Goal: Task Accomplishment & Management: Manage account settings

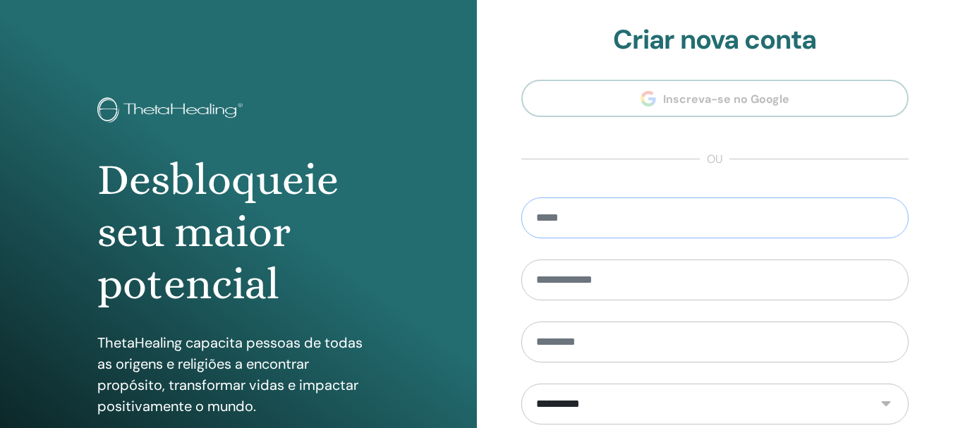
click at [657, 209] on input "email" at bounding box center [715, 217] width 388 height 41
type input "**********"
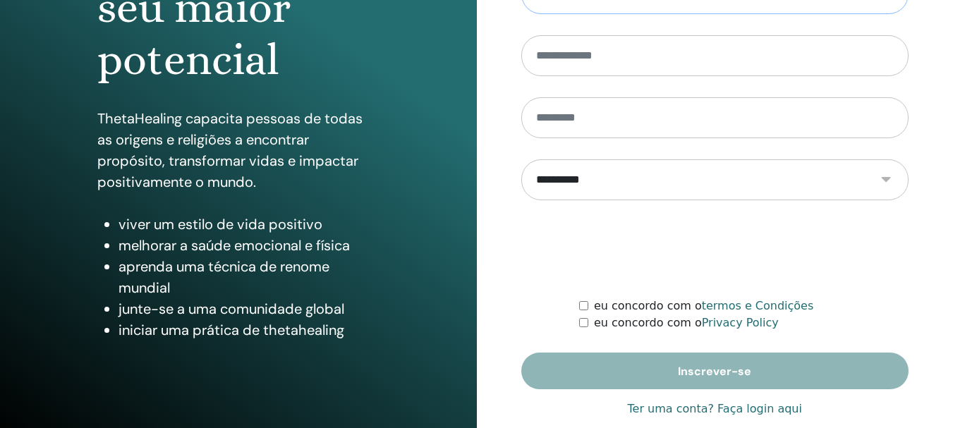
scroll to position [242, 0]
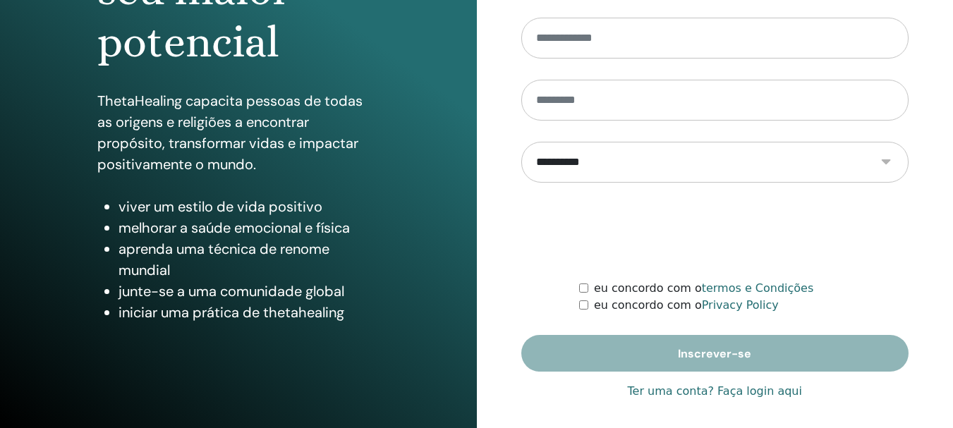
click at [696, 390] on link "Ter uma conta? Faça login aqui" at bounding box center [715, 391] width 174 height 17
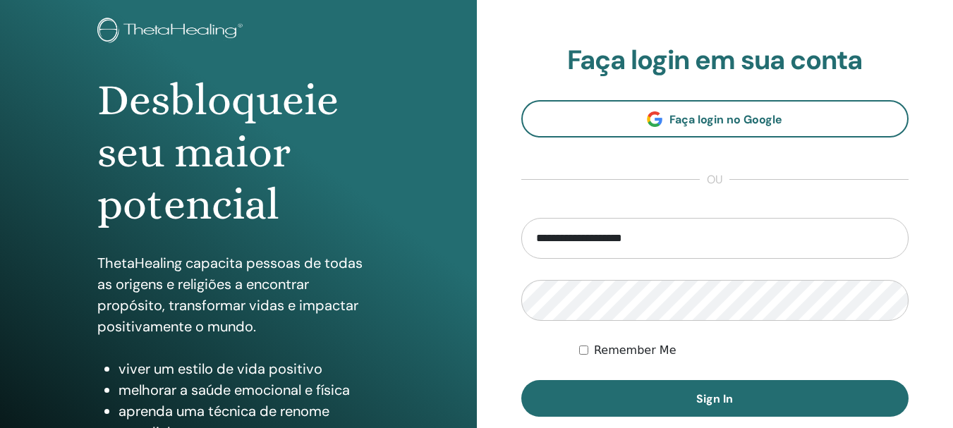
scroll to position [111, 0]
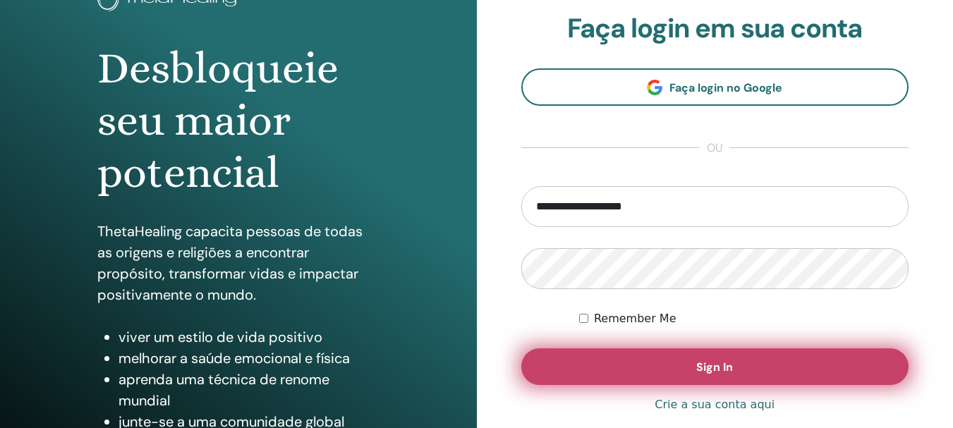
click at [766, 367] on button "Sign In" at bounding box center [715, 366] width 388 height 37
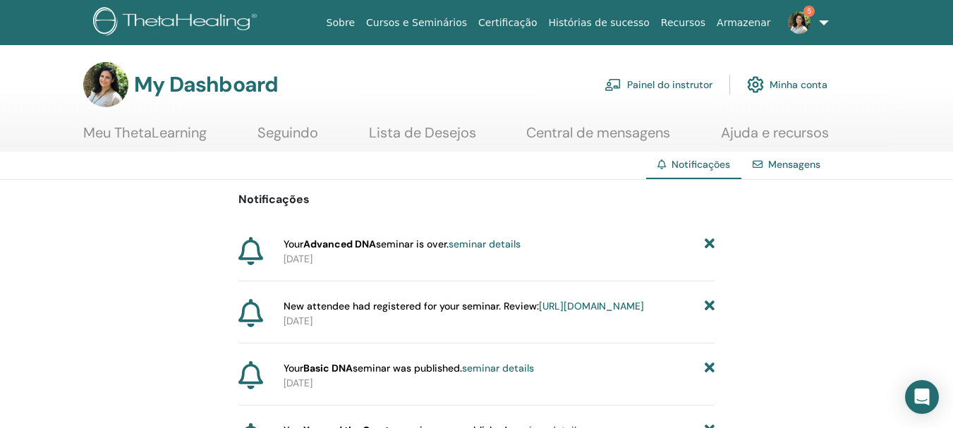
click at [658, 84] on link "Painel do instrutor" at bounding box center [658, 84] width 108 height 31
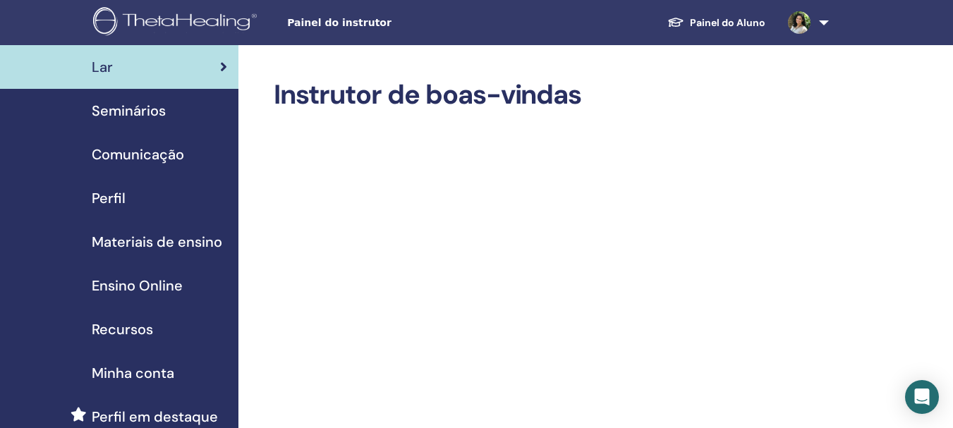
click at [114, 107] on span "Seminários" at bounding box center [129, 110] width 74 height 21
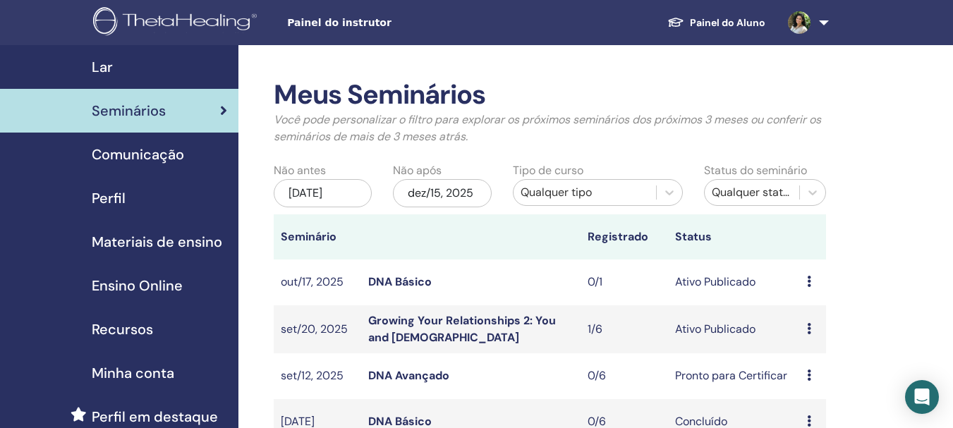
drag, startPoint x: 807, startPoint y: 328, endPoint x: 432, endPoint y: 322, distance: 374.4
click at [432, 322] on link "Growing Your Relationships 2: You and [DEMOGRAPHIC_DATA]" at bounding box center [462, 329] width 188 height 32
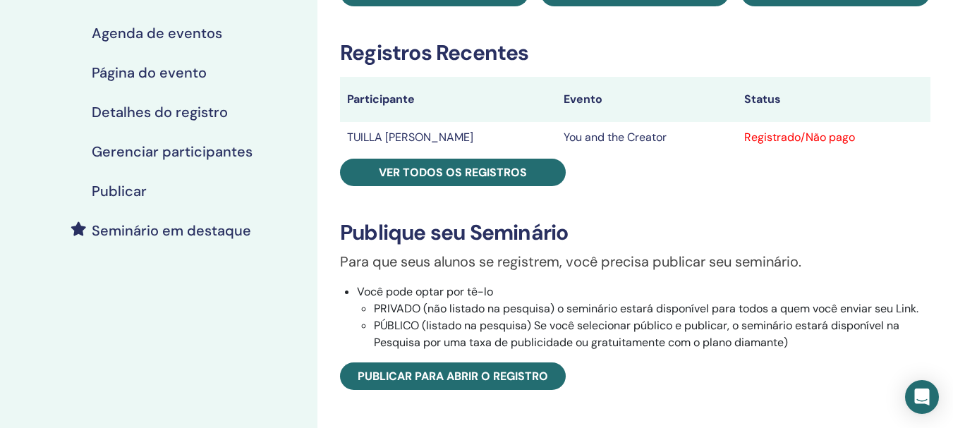
scroll to position [188, 0]
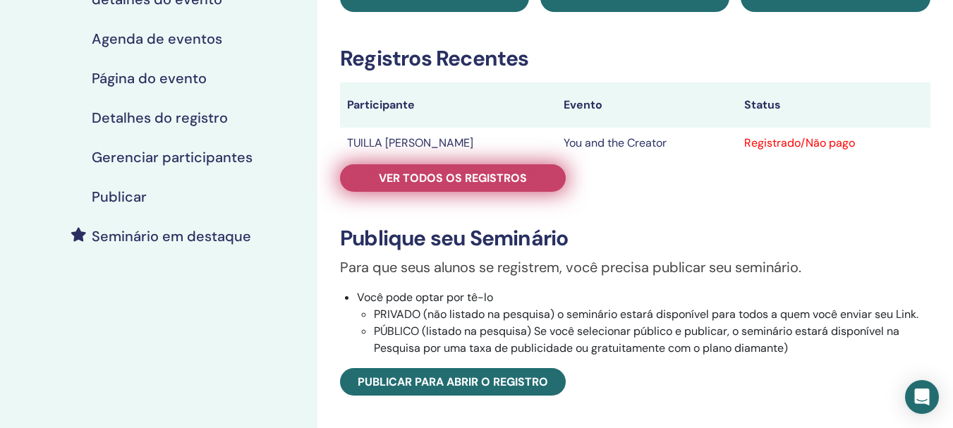
click at [528, 171] on link "Ver todos os registros" at bounding box center [453, 177] width 226 height 27
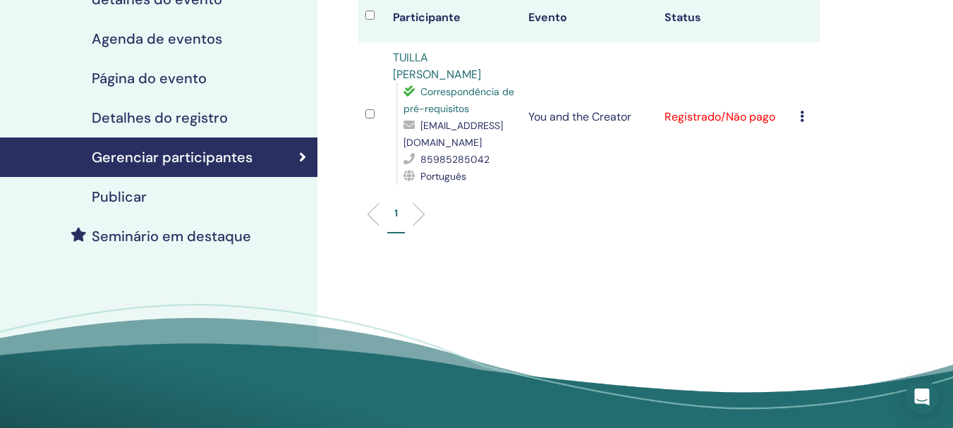
drag, startPoint x: 800, startPoint y: 116, endPoint x: 844, endPoint y: 144, distance: 51.6
click at [844, 144] on div "Gerenciar participantes Ações em massa Exportar para CSV Participante Evento St…" at bounding box center [634, 151] width 635 height 588
click at [802, 116] on icon at bounding box center [802, 116] width 4 height 11
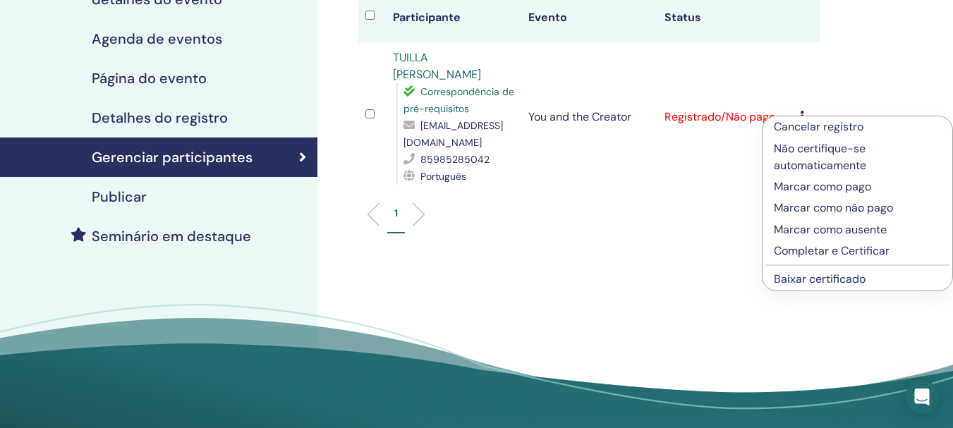
click at [665, 207] on ul "1" at bounding box center [589, 219] width 438 height 27
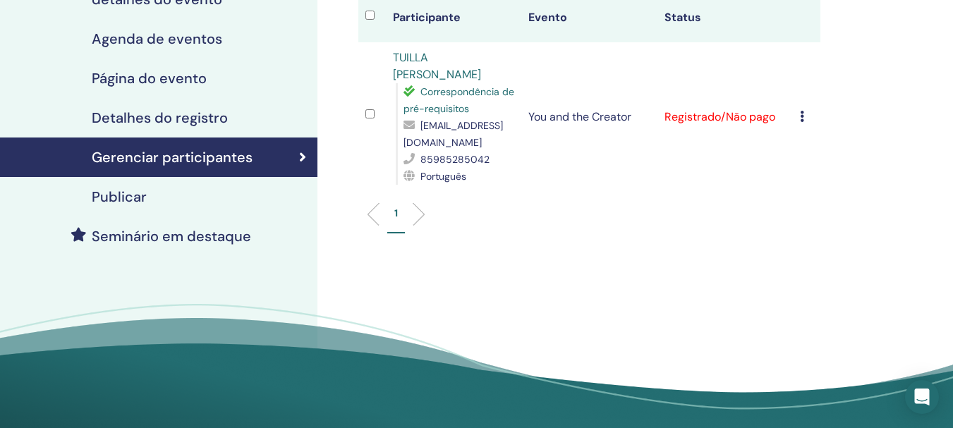
click at [801, 121] on icon at bounding box center [802, 116] width 4 height 11
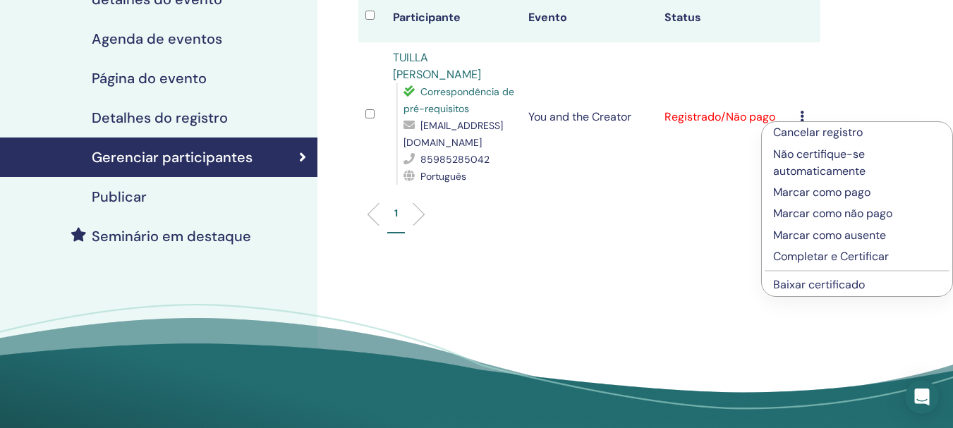
click at [802, 132] on p "Cancelar registro" at bounding box center [857, 132] width 168 height 17
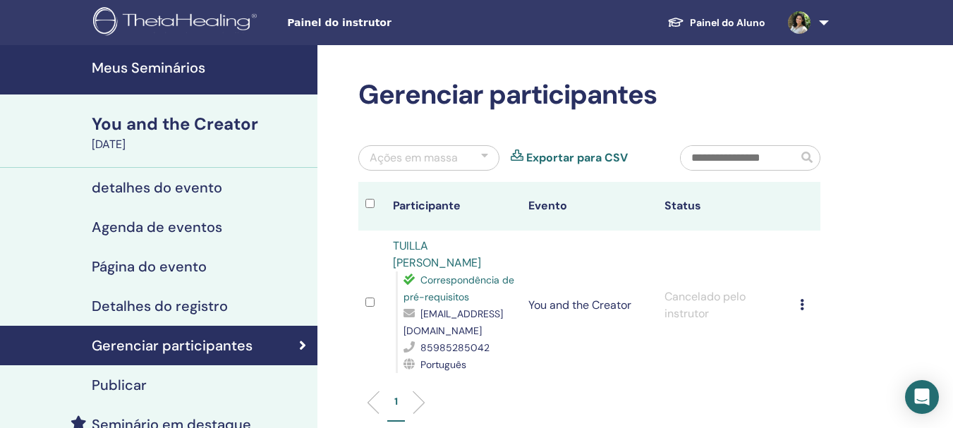
click at [164, 190] on h4 "detalhes do evento" at bounding box center [157, 187] width 130 height 17
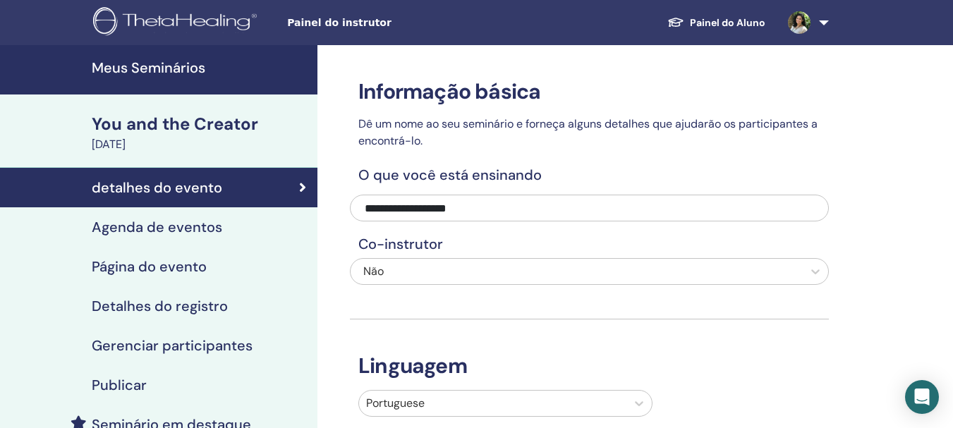
click at [155, 345] on h4 "Gerenciar participantes" at bounding box center [172, 345] width 161 height 17
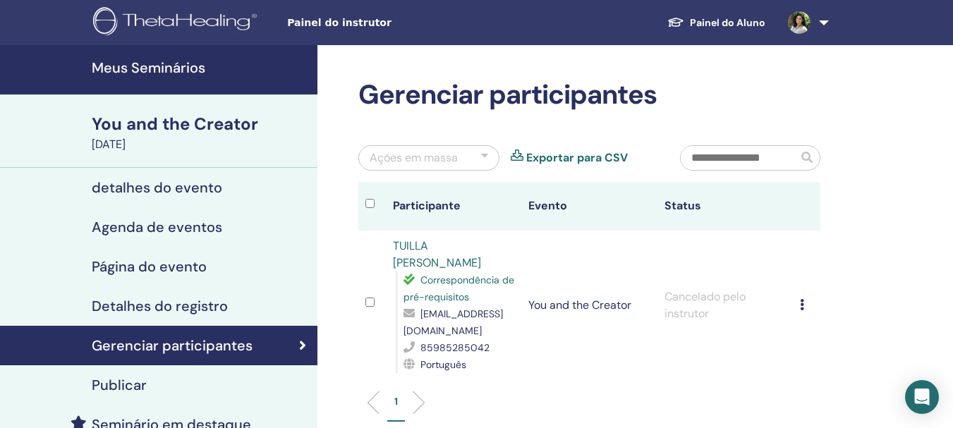
click at [800, 306] on icon at bounding box center [802, 304] width 4 height 11
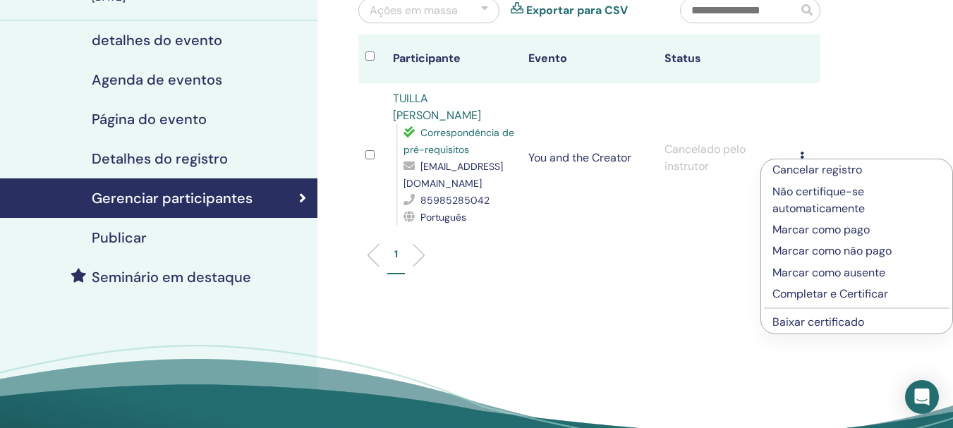
scroll to position [149, 0]
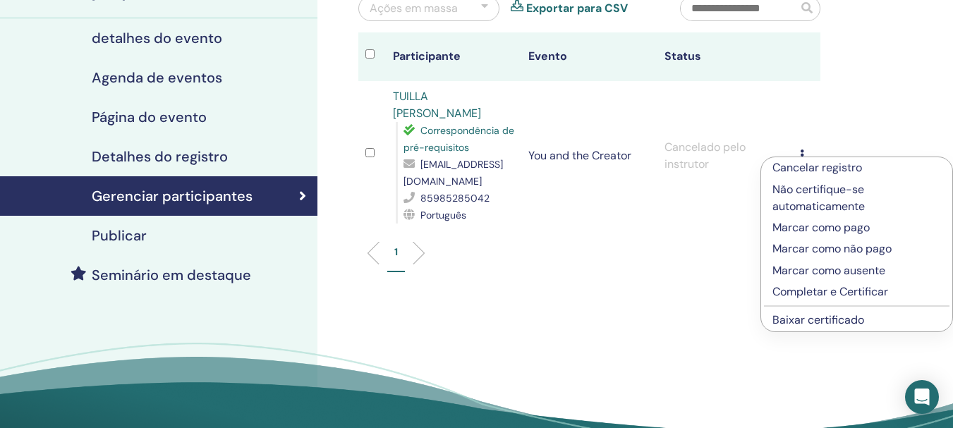
click at [546, 56] on th "Evento" at bounding box center [589, 56] width 136 height 49
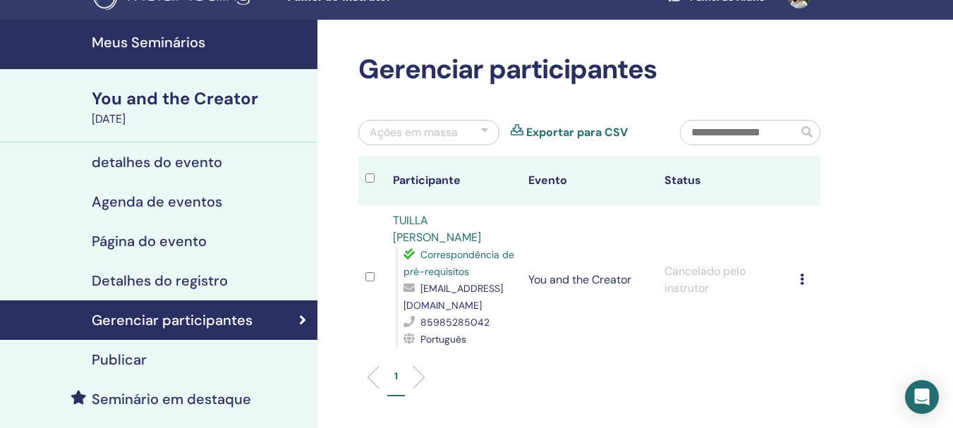
scroll to position [8, 0]
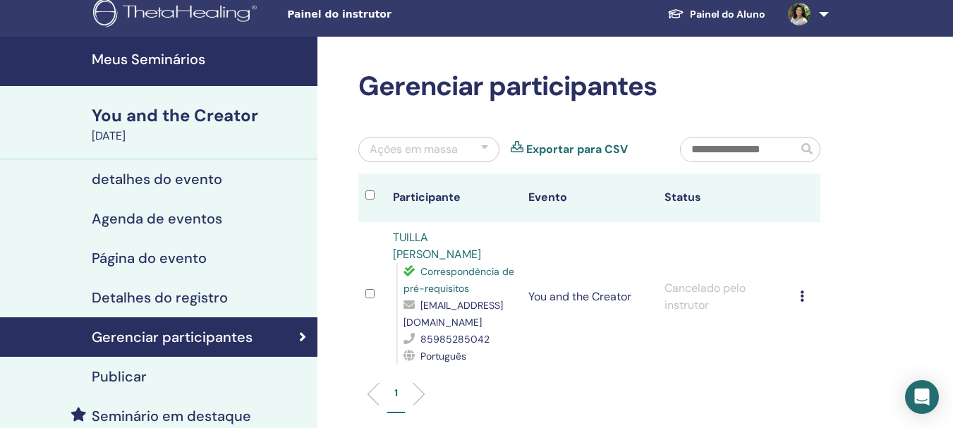
click at [169, 126] on div "You and the Creator" at bounding box center [200, 116] width 217 height 24
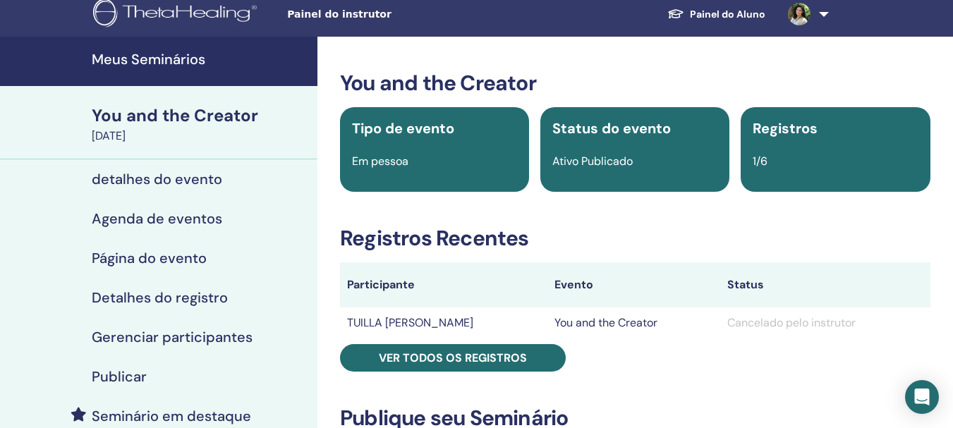
click at [196, 186] on h4 "detalhes do evento" at bounding box center [157, 179] width 130 height 17
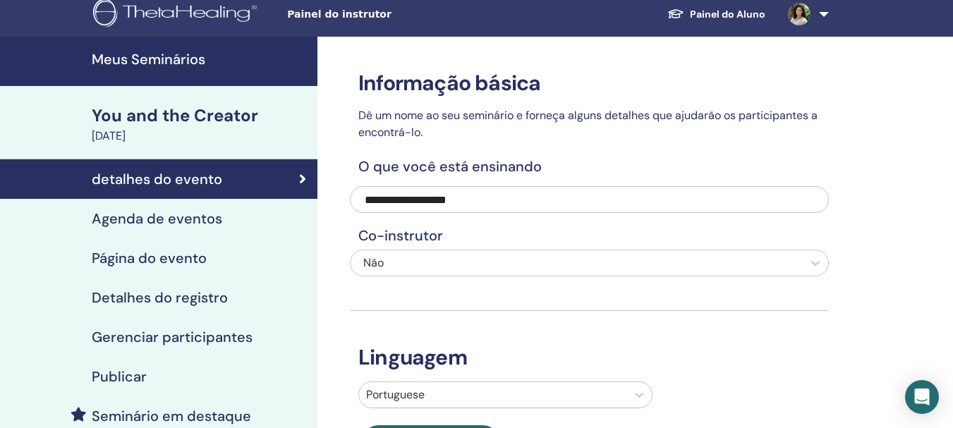
click at [178, 219] on h4 "Agenda de eventos" at bounding box center [157, 218] width 130 height 17
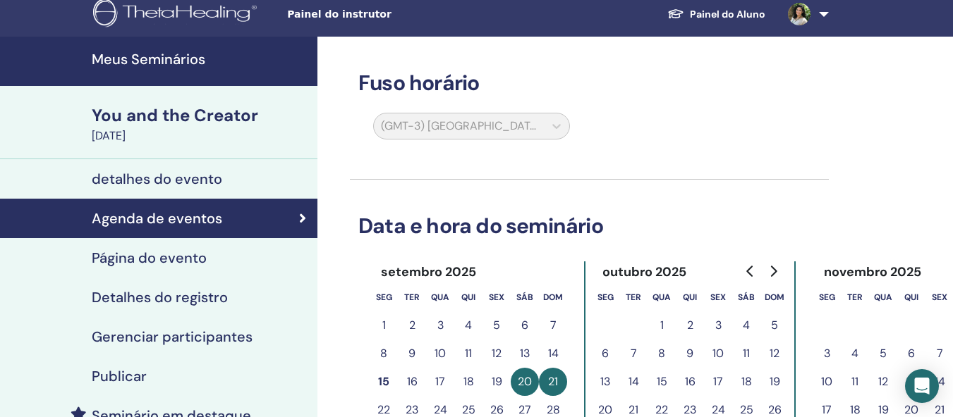
click at [167, 261] on h4 "Página do evento" at bounding box center [149, 258] width 115 height 17
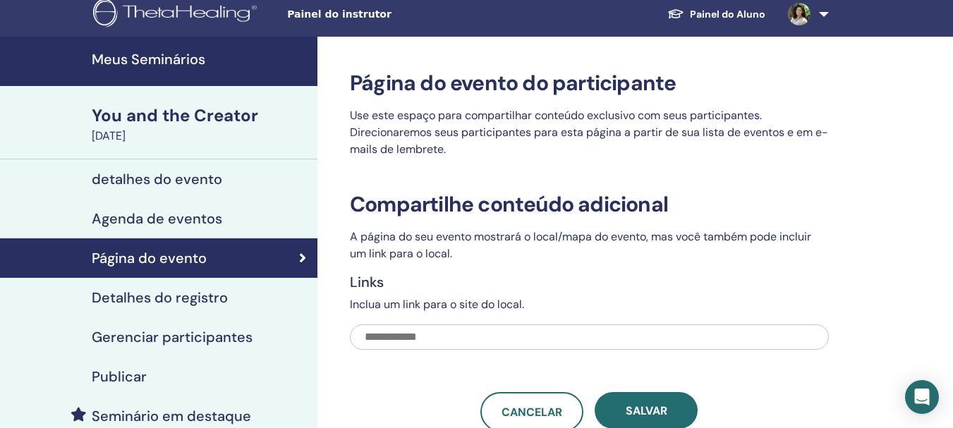
click at [157, 300] on h4 "Detalhes do registro" at bounding box center [160, 297] width 136 height 17
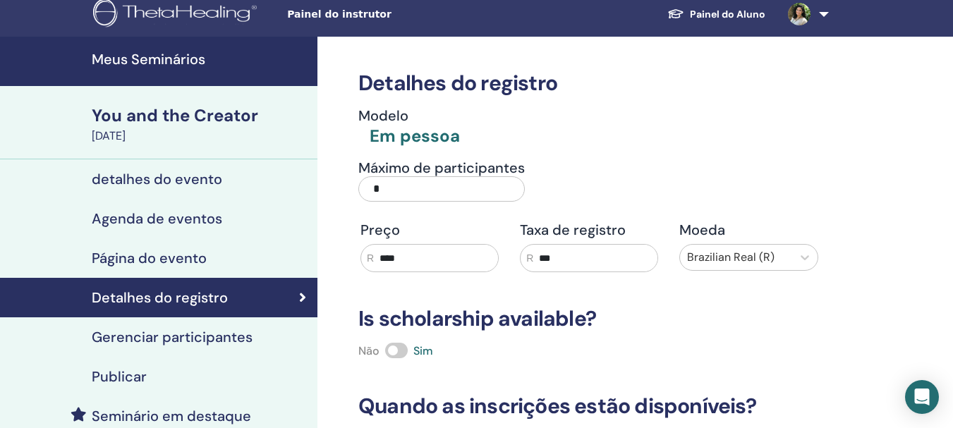
click at [694, 68] on div "Detalhes do registro Modelo Em pessoa Máximo de participantes * Preço R **** Ta…" at bounding box center [589, 300] width 479 height 527
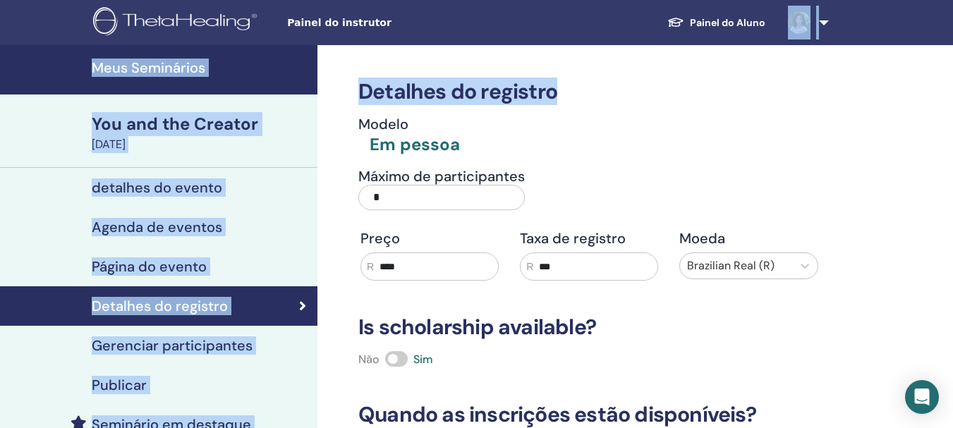
drag, startPoint x: 719, startPoint y: 58, endPoint x: 508, endPoint y: -35, distance: 230.4
click at [508, 0] on html "Painel do instrutor Painel do Aluno CA Camila Andrade Meu ThetaLearning Meus Th…" at bounding box center [476, 214] width 953 height 428
click at [747, 23] on link "Painel do Aluno" at bounding box center [716, 23] width 121 height 26
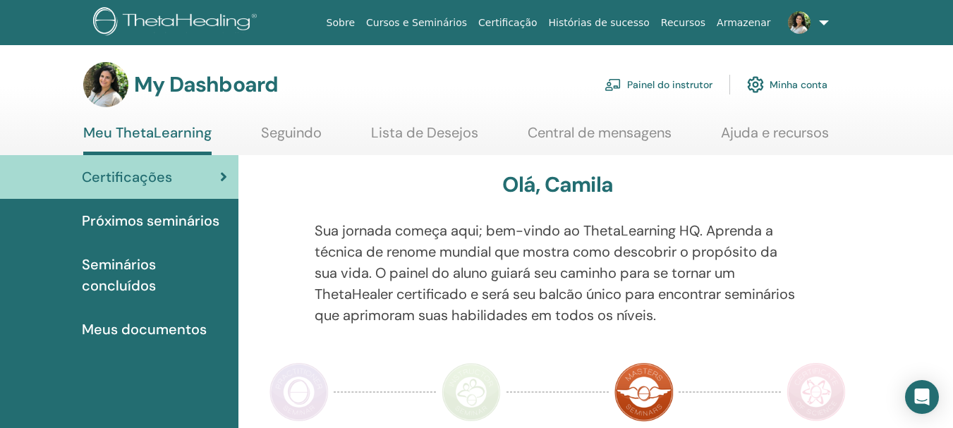
click at [640, 82] on link "Painel do instrutor" at bounding box center [658, 84] width 108 height 31
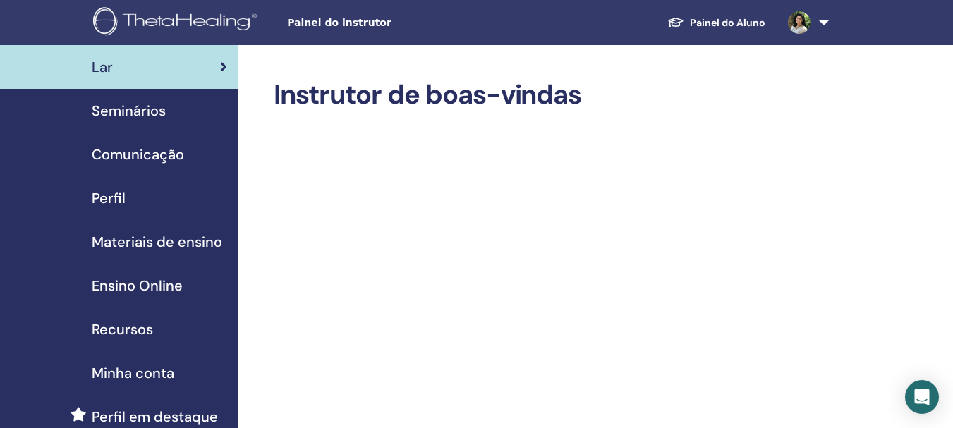
click at [173, 250] on span "Materiais de ensino" at bounding box center [157, 241] width 130 height 21
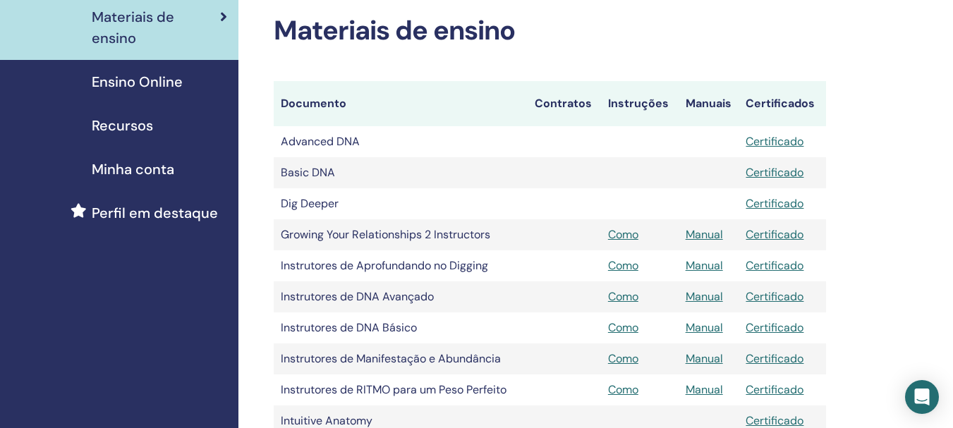
scroll to position [226, 0]
click at [623, 361] on link "Como" at bounding box center [623, 357] width 30 height 15
